Goal: Task Accomplishment & Management: Use online tool/utility

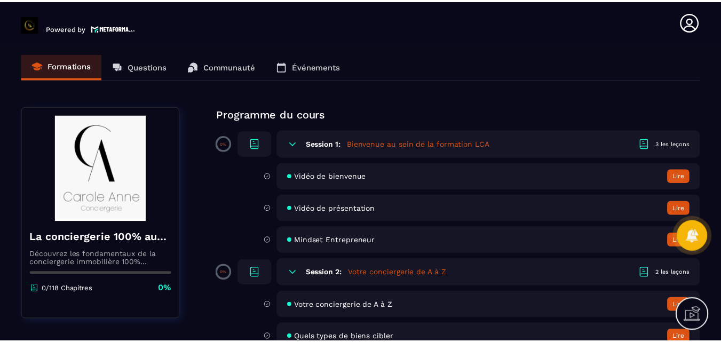
scroll to position [2597, 0]
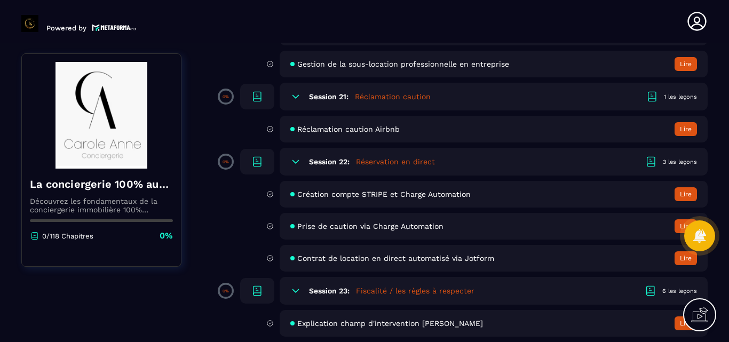
click at [686, 193] on button "Lire" at bounding box center [685, 194] width 22 height 14
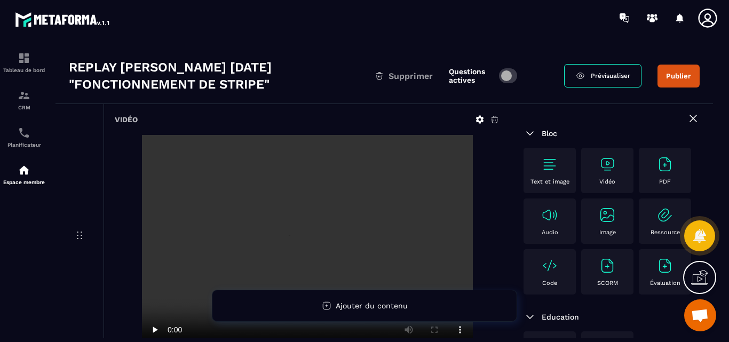
scroll to position [53, 0]
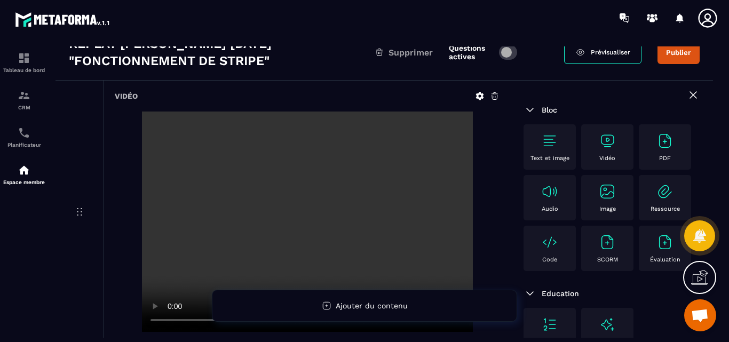
click at [675, 52] on button "Publier" at bounding box center [678, 52] width 42 height 23
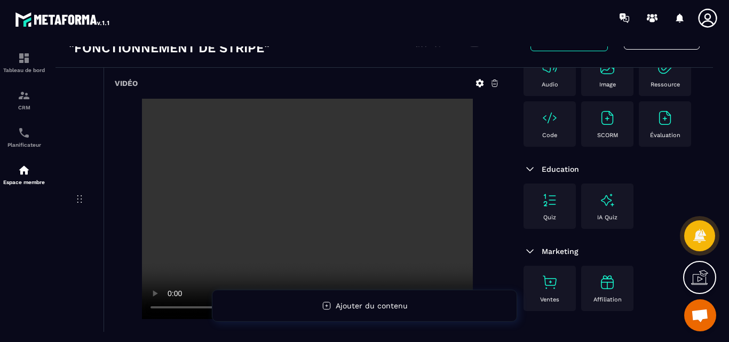
scroll to position [0, 0]
